Goal: Find contact information

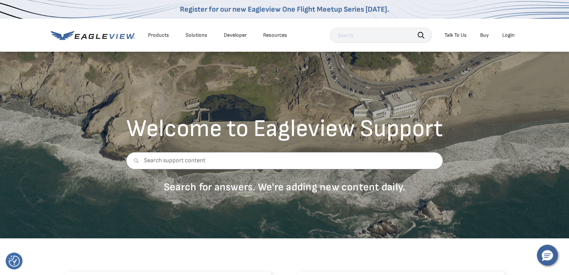
click at [459, 39] on div "Talk To Us" at bounding box center [455, 35] width 22 height 7
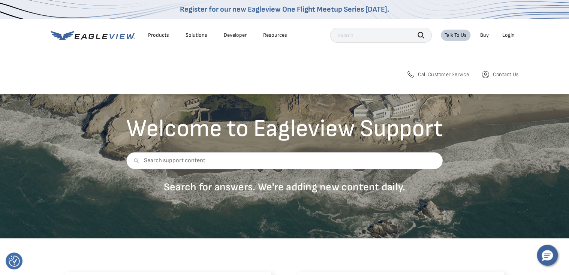
click at [447, 78] on span "Call Customer Service" at bounding box center [443, 74] width 51 height 7
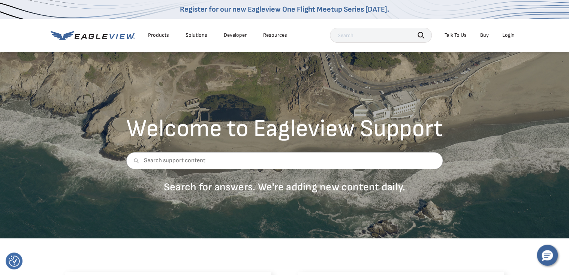
click at [461, 39] on div "Talk To Us" at bounding box center [455, 35] width 22 height 7
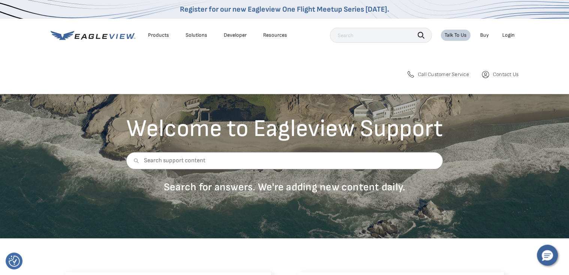
click at [443, 78] on span "Call Customer Service" at bounding box center [443, 74] width 51 height 7
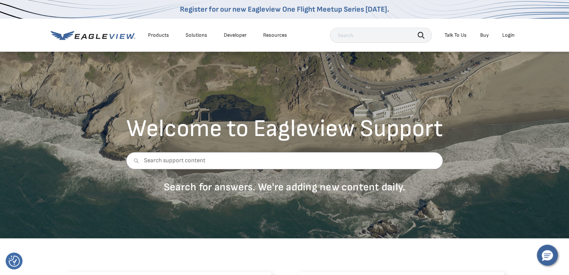
click at [457, 39] on div "Talk To Us" at bounding box center [455, 35] width 22 height 7
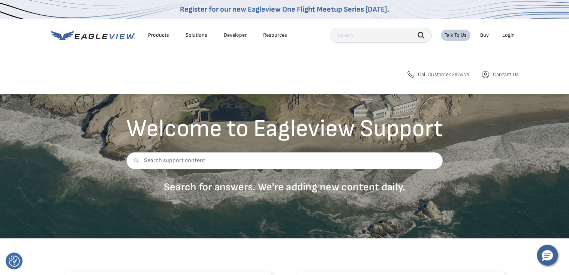
click at [506, 78] on span "Contact Us" at bounding box center [505, 74] width 25 height 7
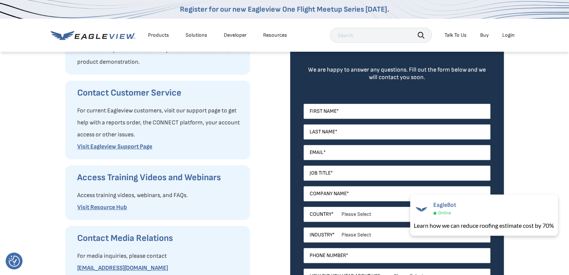
scroll to position [90, 0]
